Goal: Register for event/course

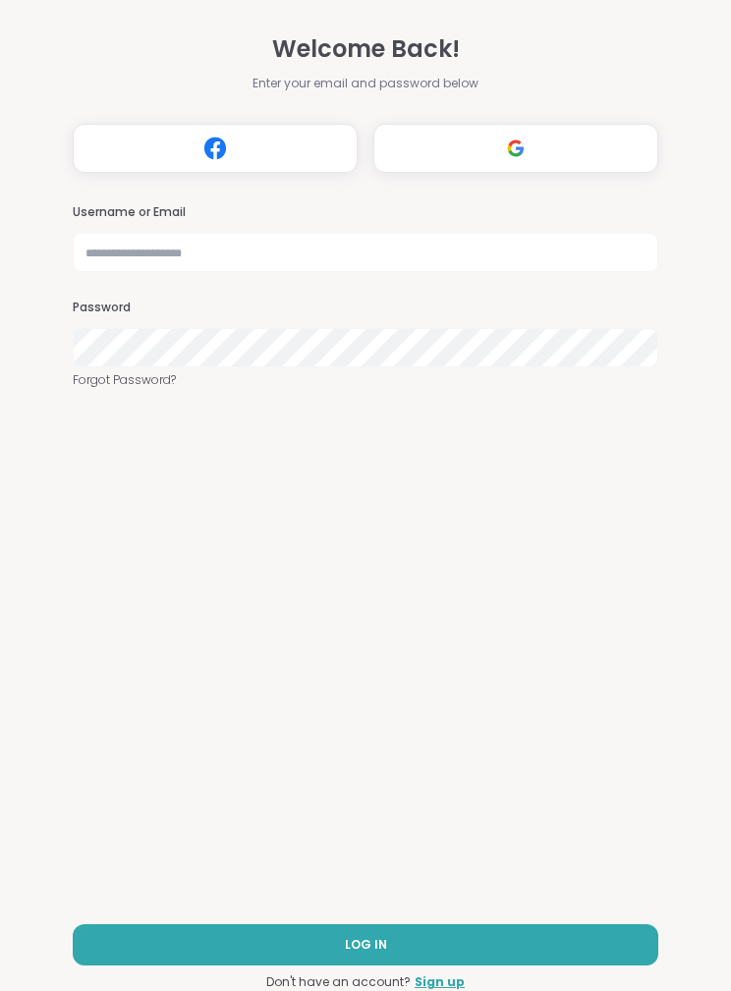
click at [538, 135] on button "Log in with Google" at bounding box center [515, 148] width 285 height 49
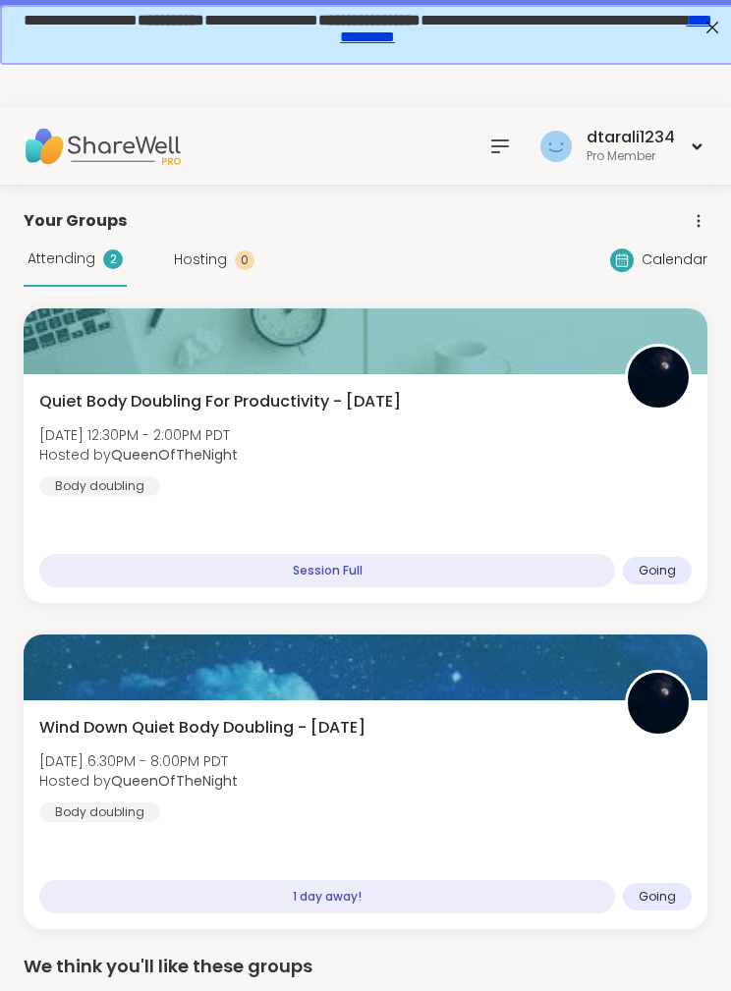
click at [170, 405] on span "Quiet Body Doubling For Productivity - [DATE]" at bounding box center [219, 402] width 361 height 24
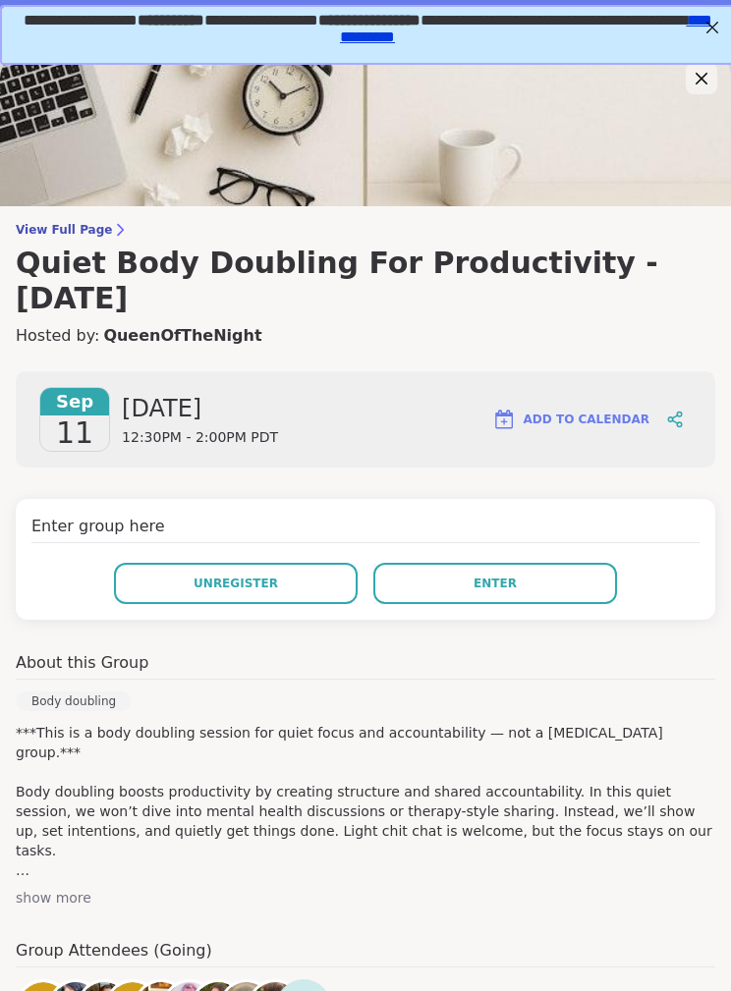
click at [556, 563] on button "Enter" at bounding box center [495, 583] width 244 height 41
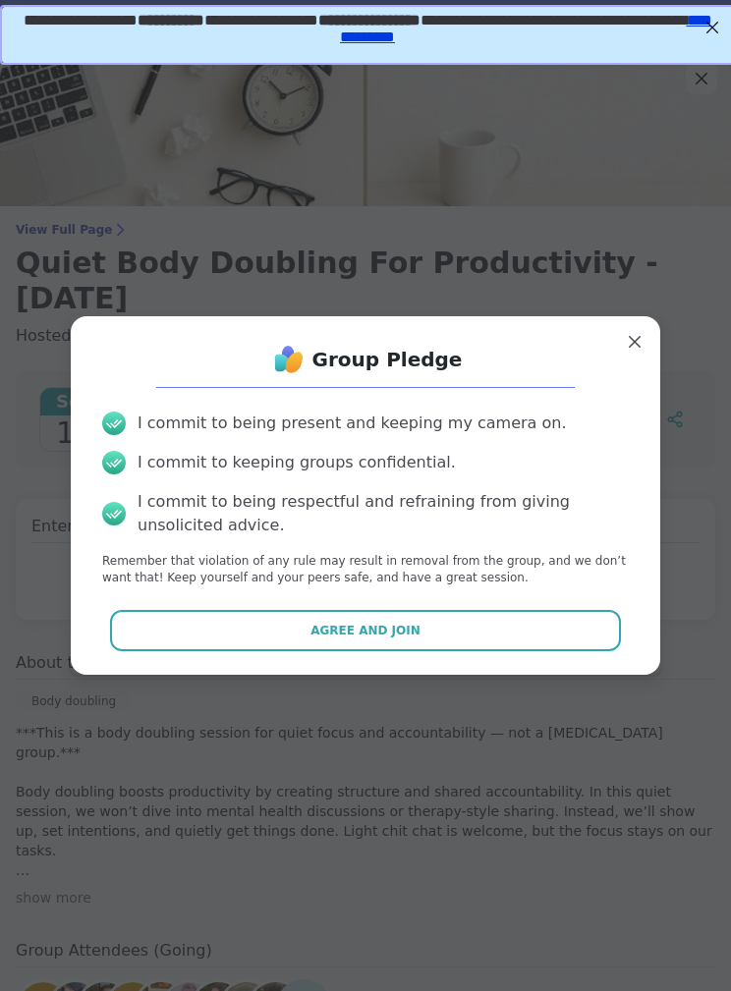
click at [518, 620] on button "Agree and Join" at bounding box center [366, 630] width 512 height 41
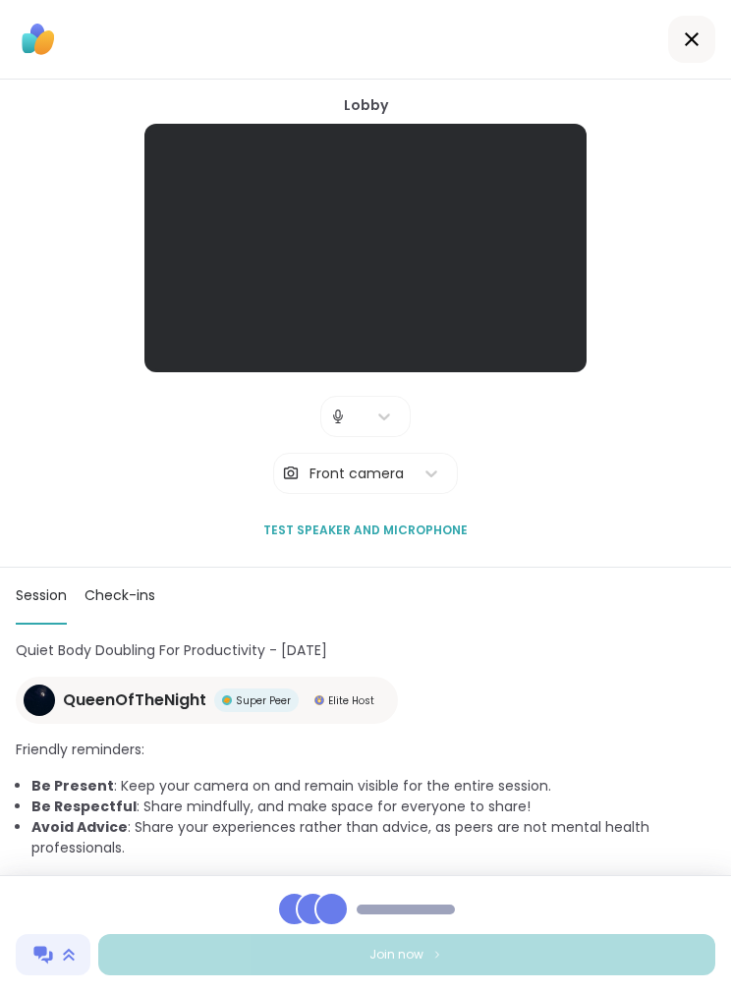
click at [431, 524] on span "Test speaker and microphone" at bounding box center [365, 530] width 204 height 18
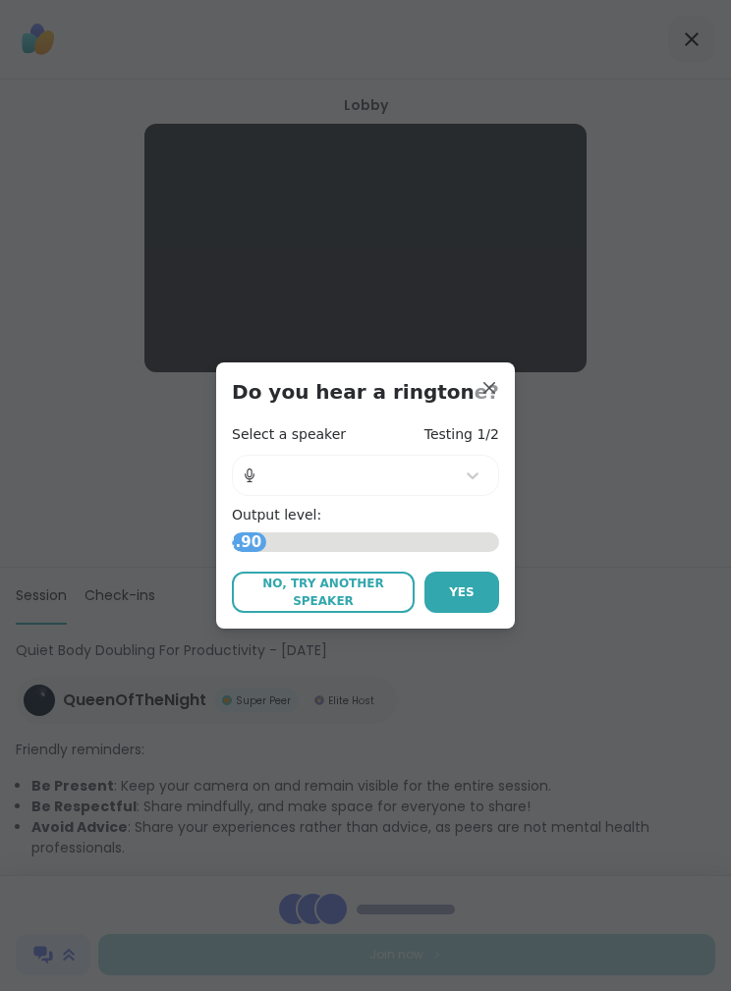
click at [449, 594] on span "Yes" at bounding box center [462, 592] width 26 height 18
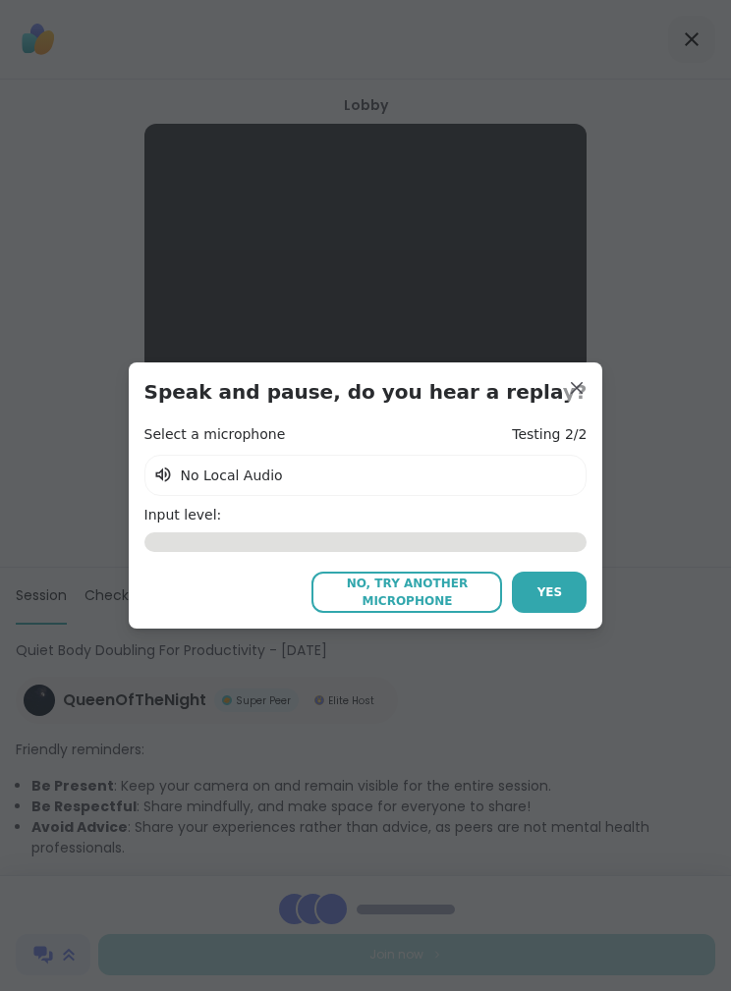
click at [512, 572] on button "Yes" at bounding box center [549, 591] width 75 height 41
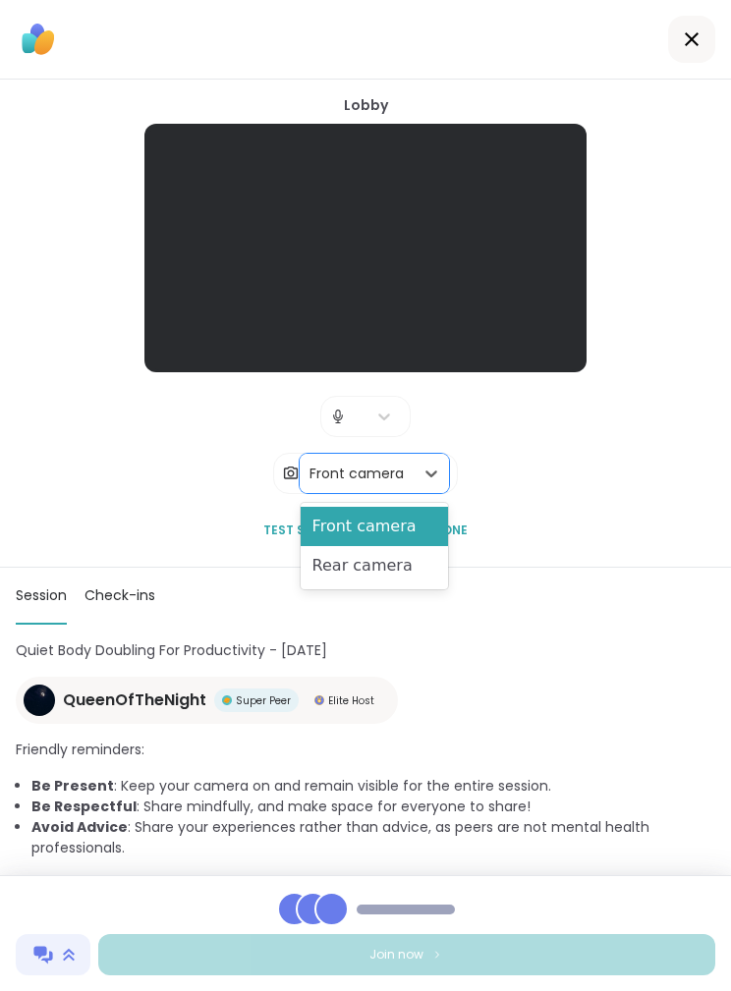
click at [415, 521] on div "Front camera" at bounding box center [374, 526] width 148 height 39
click at [411, 527] on div "Front camera" at bounding box center [374, 526] width 148 height 39
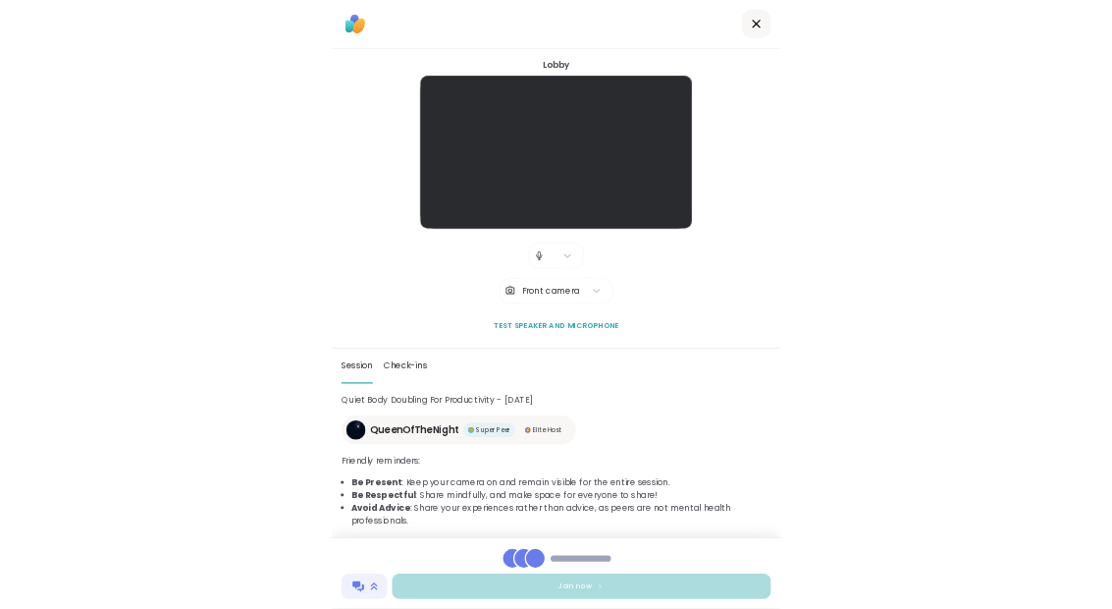
scroll to position [79, 0]
